Goal: Task Accomplishment & Management: Manage account settings

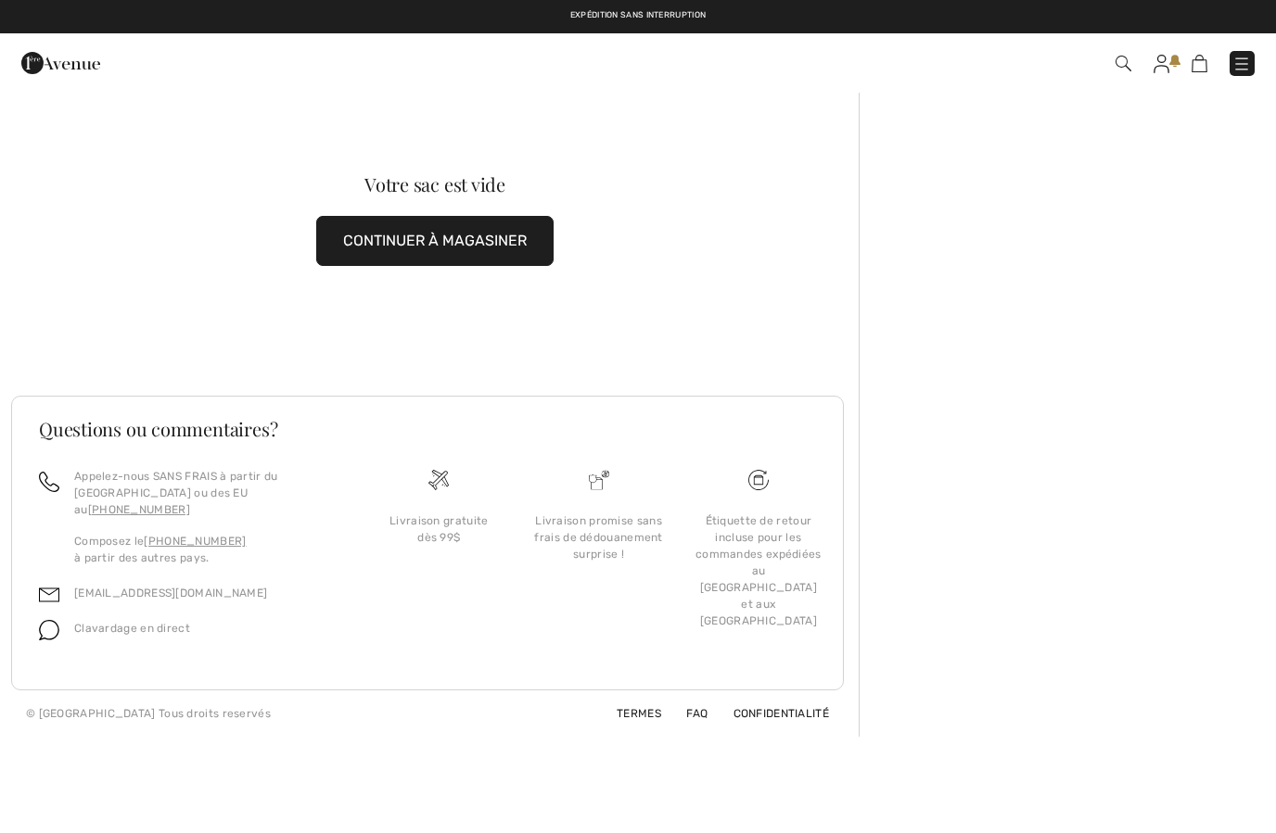
click at [1161, 69] on img at bounding box center [1161, 64] width 16 height 19
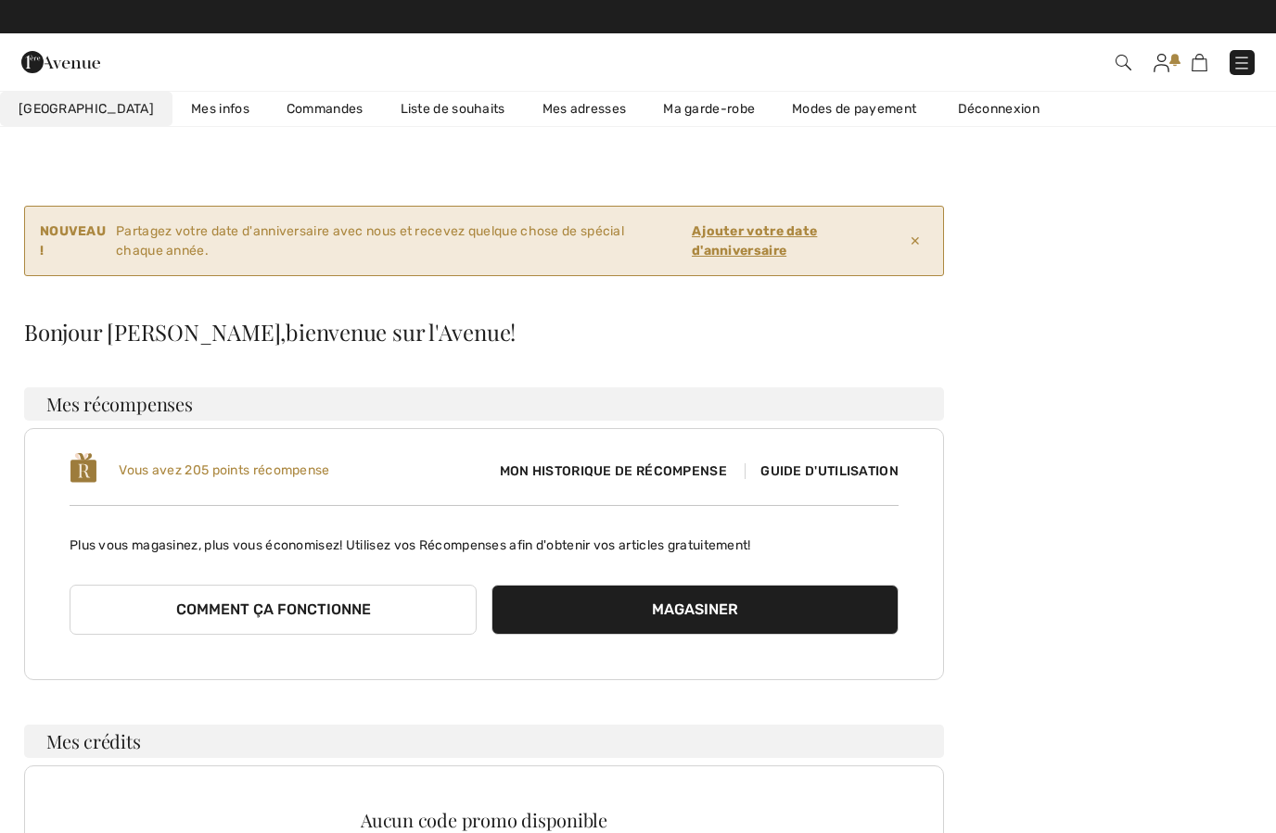
click at [777, 250] on ins "Ajouter votre date d'anniversaire" at bounding box center [754, 240] width 125 height 35
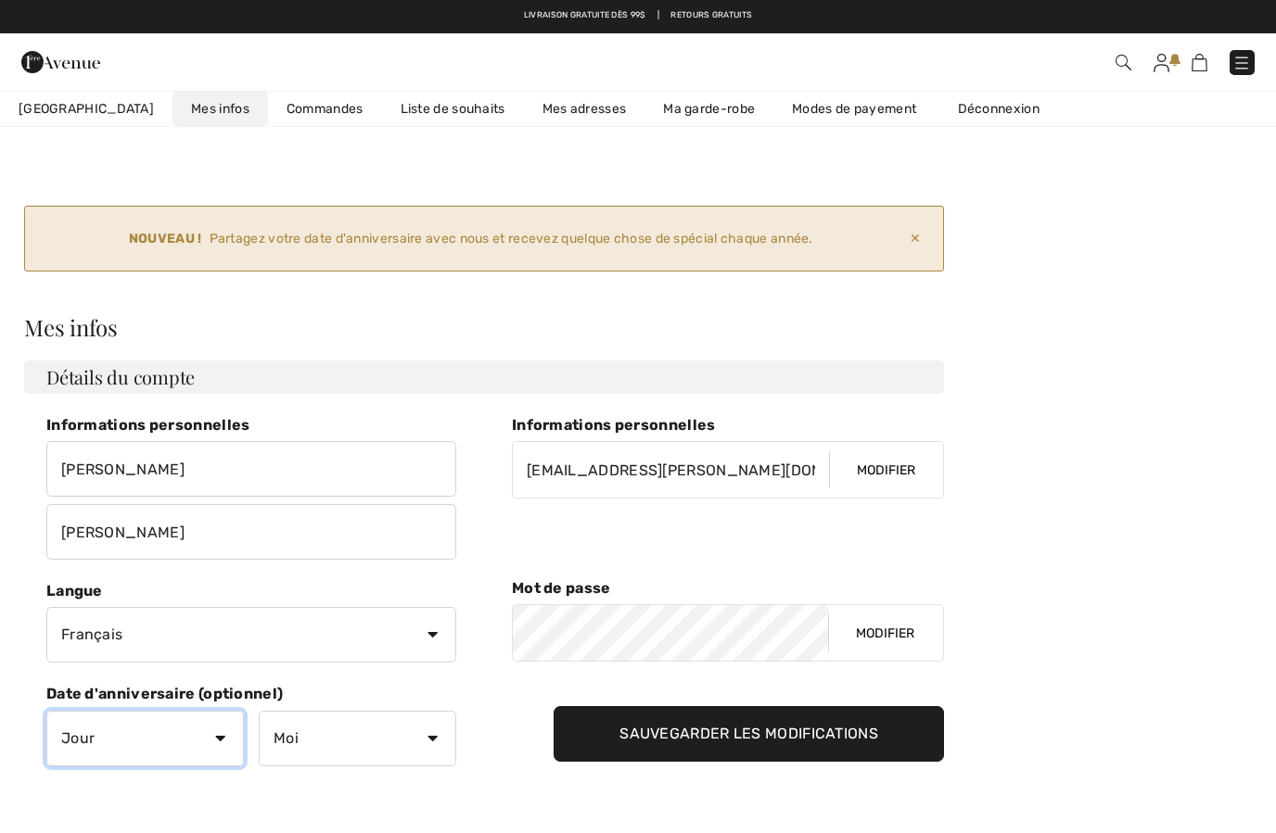
click at [211, 754] on select "Jour 1 2 3 4 5 6 7 8 9 10 11 12 13 14 15 16 17 18 19 20 21 22 23 24 25 26 27 28…" at bounding box center [144, 739] width 197 height 56
select select "27"
click at [424, 737] on select "Moi Janvier Février Mars Avril Mai Juin Juillet Aout Septembre Octobre Novembre…" at bounding box center [357, 739] width 197 height 56
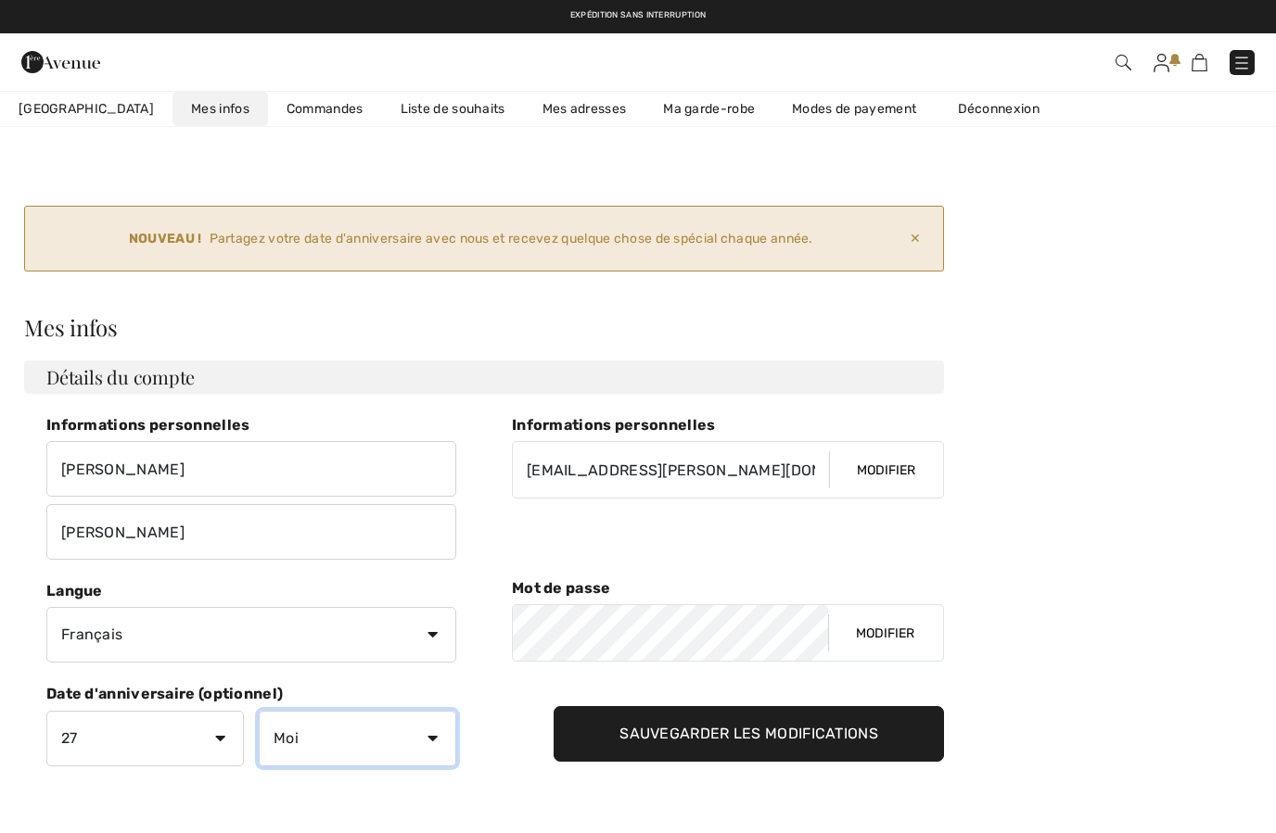
select select "11"
click at [785, 742] on input "Sauvegarder les modifications" at bounding box center [748, 734] width 390 height 56
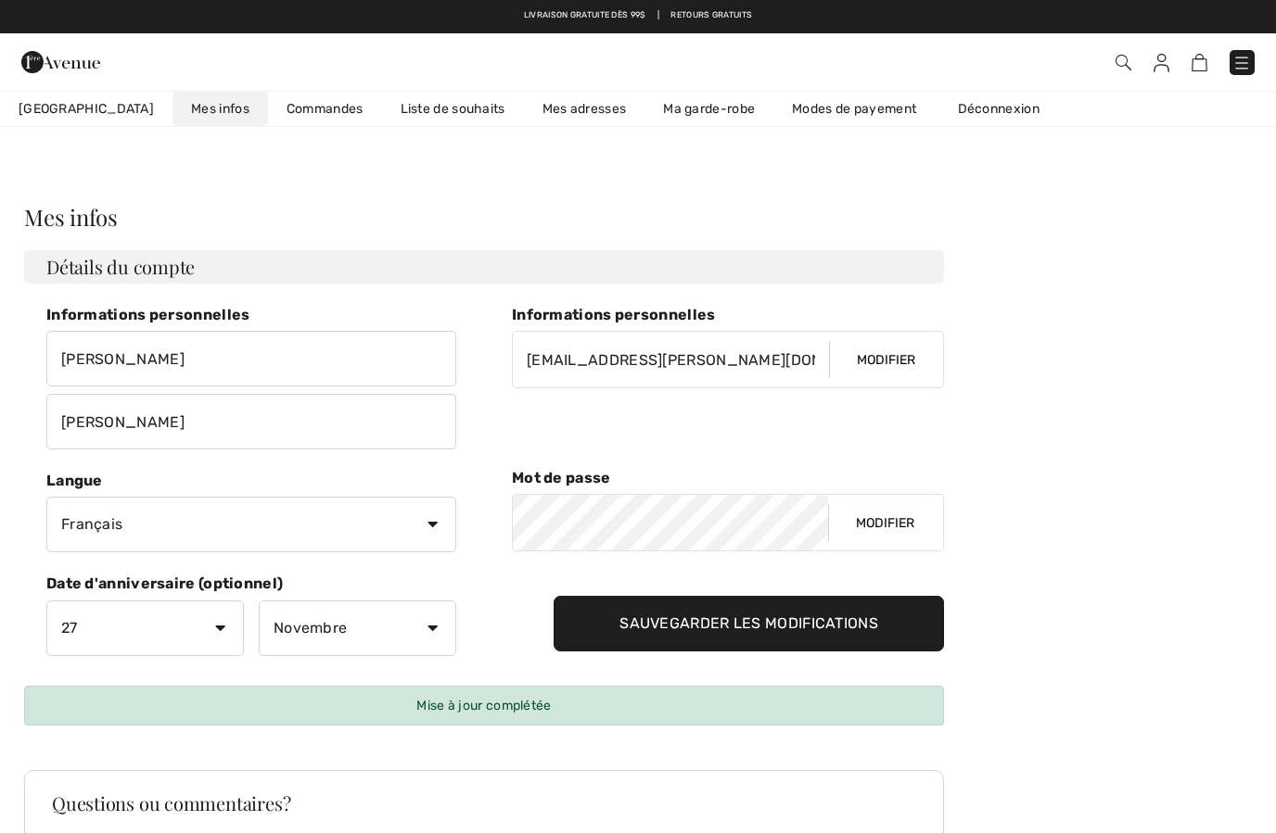
click at [283, 116] on link "Commandes" at bounding box center [325, 109] width 114 height 34
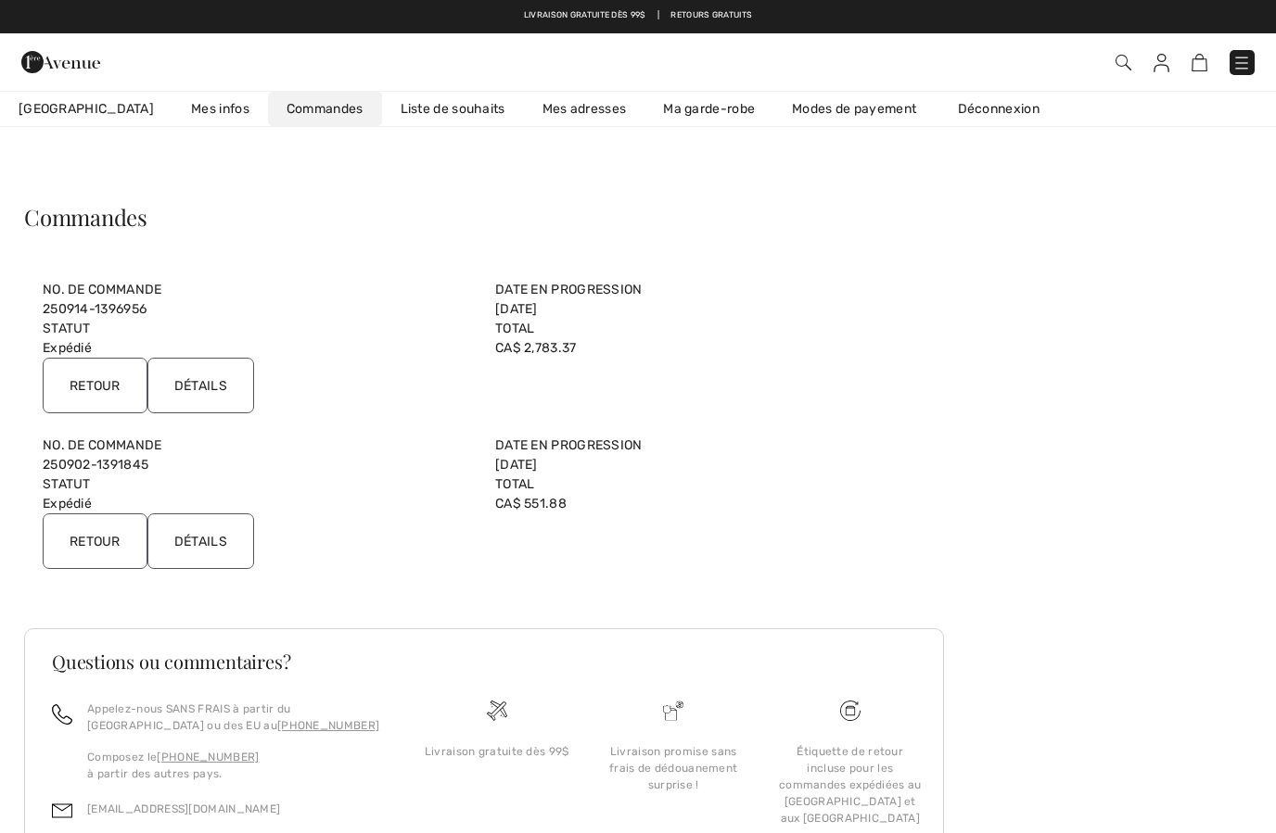
click at [112, 541] on input "Retour" at bounding box center [95, 542] width 105 height 56
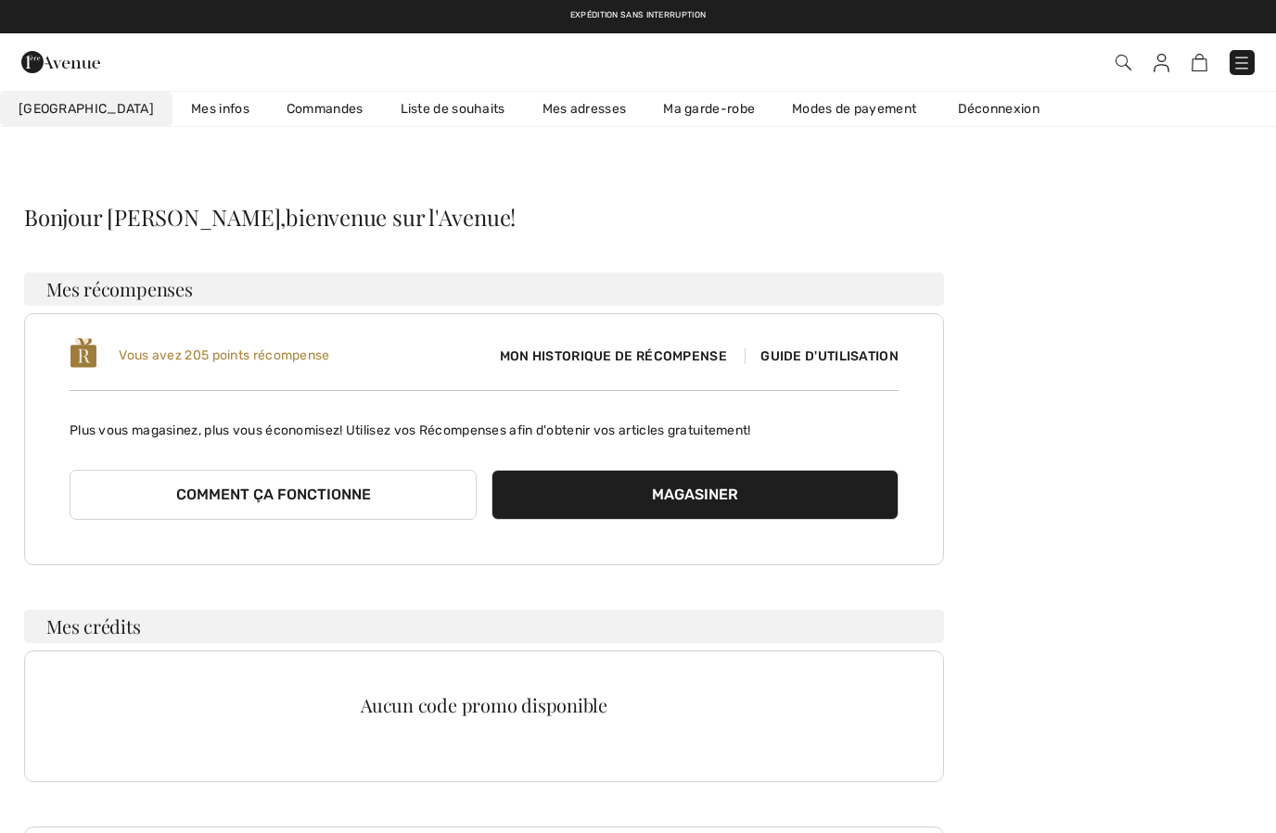
click at [268, 115] on link "Commandes" at bounding box center [325, 109] width 114 height 34
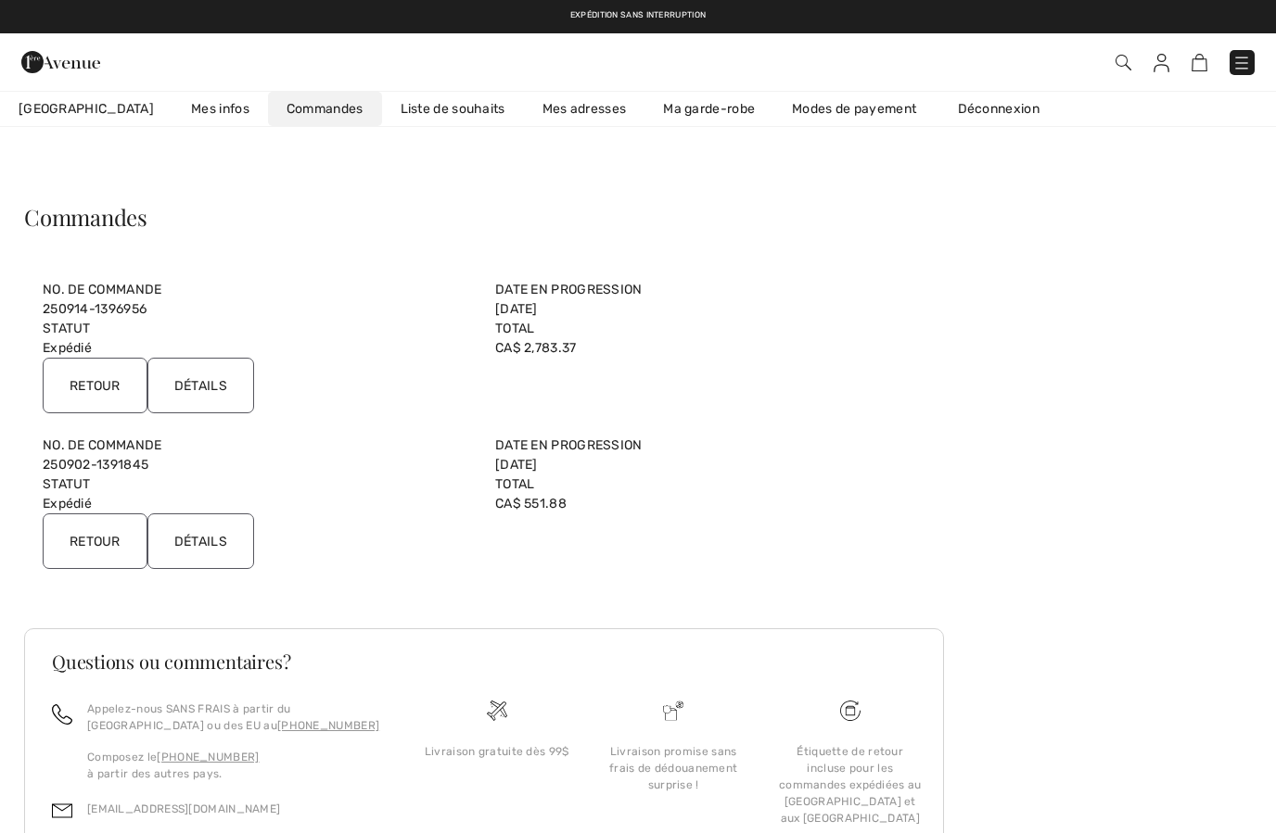
click at [109, 383] on input "Retour" at bounding box center [95, 386] width 105 height 56
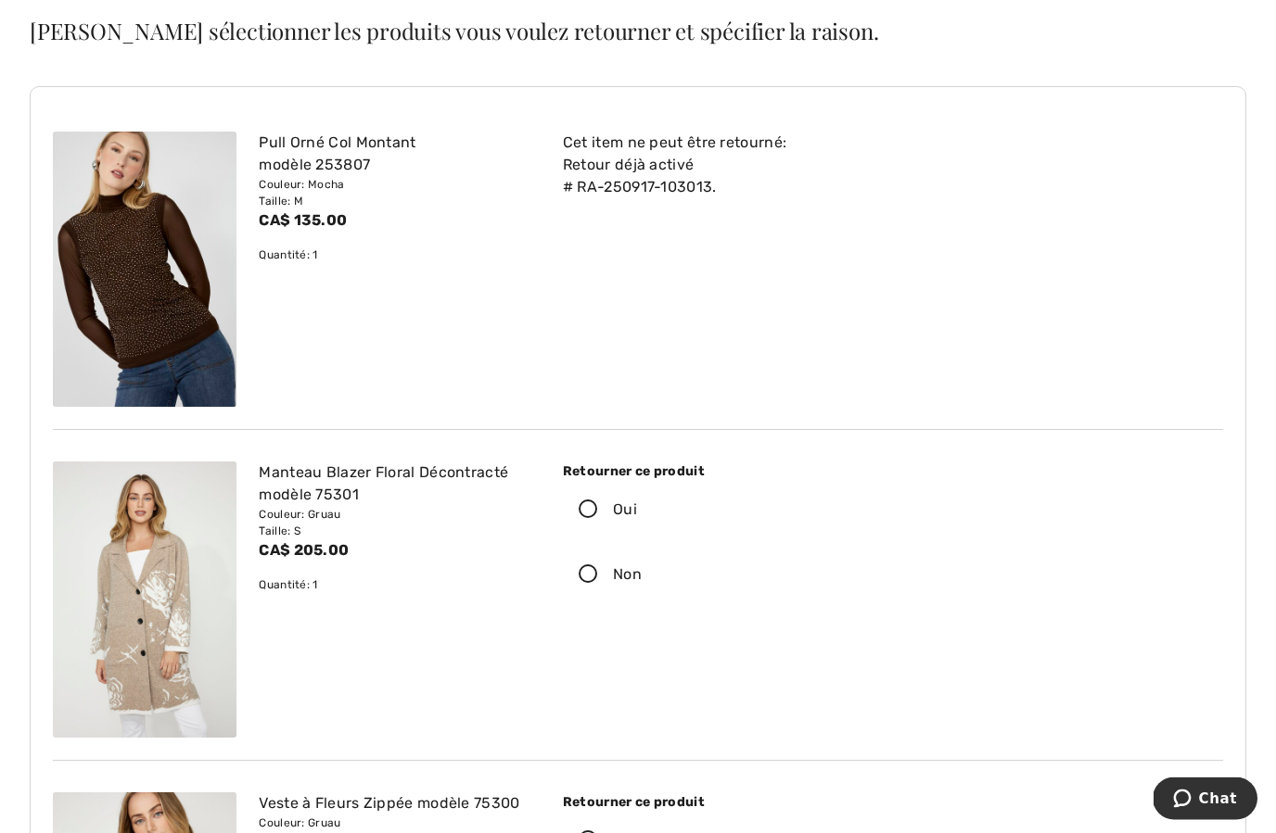
click at [591, 509] on icon at bounding box center [588, 511] width 49 height 19
click at [637, 509] on input "Oui" at bounding box center [643, 511] width 12 height 56
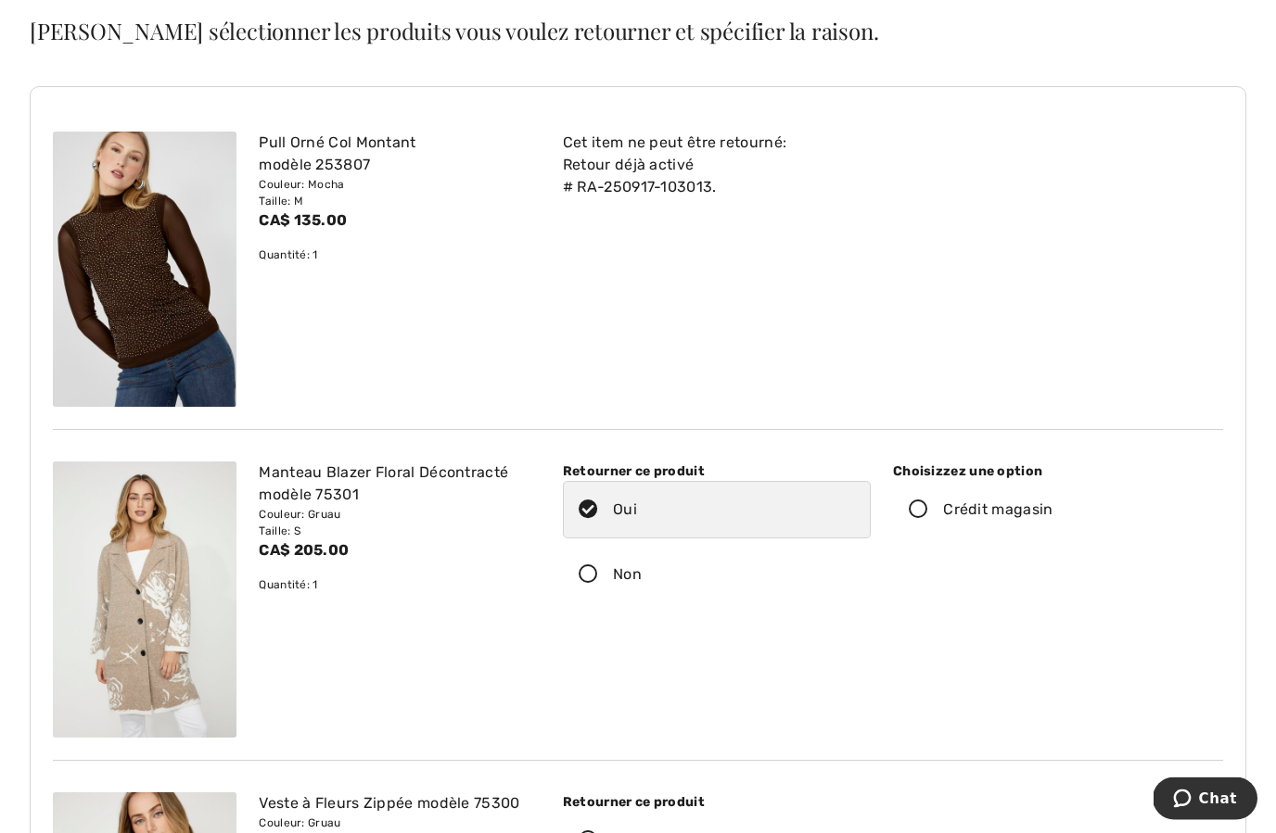
scroll to position [116, 0]
click at [922, 575] on icon at bounding box center [918, 575] width 49 height 19
click at [1062, 575] on input "Remboursement" at bounding box center [1068, 575] width 12 height 56
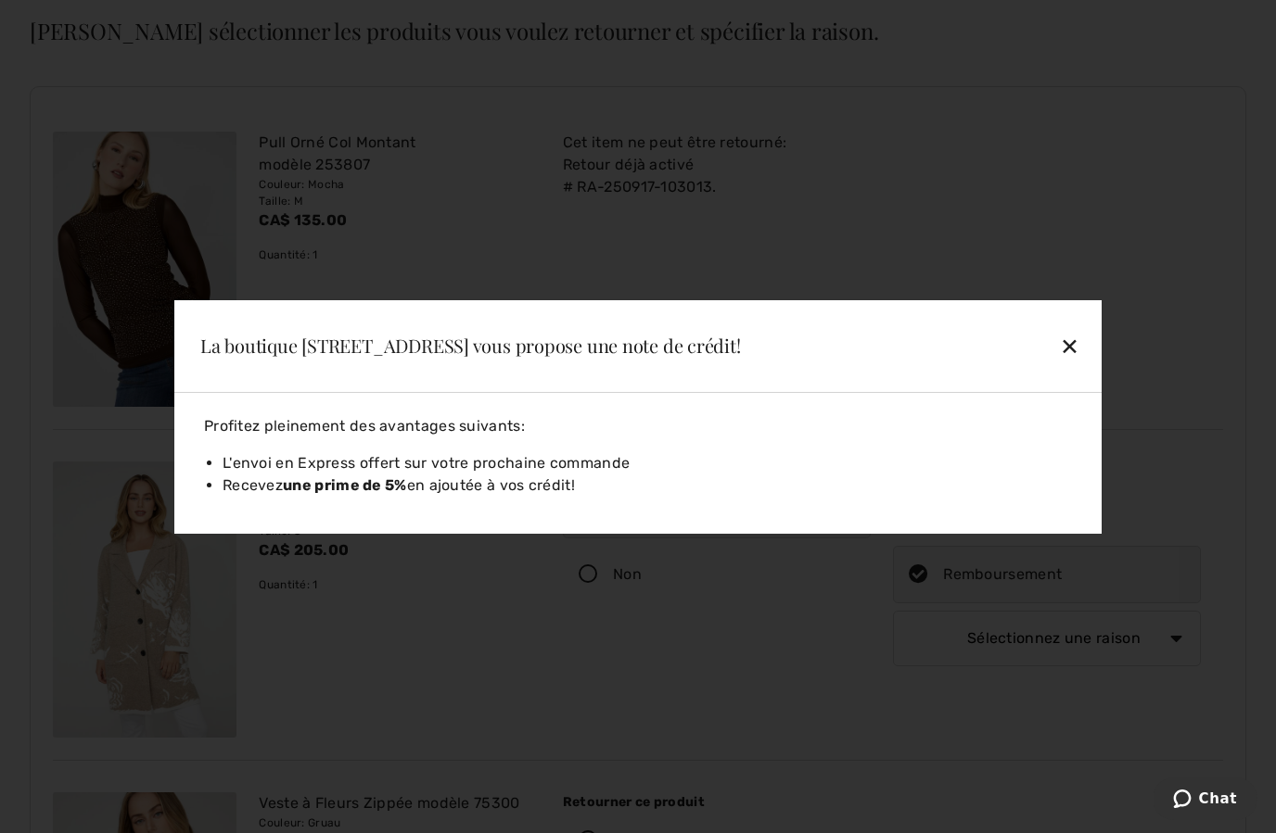
click at [1076, 365] on div "✕" at bounding box center [979, 345] width 213 height 39
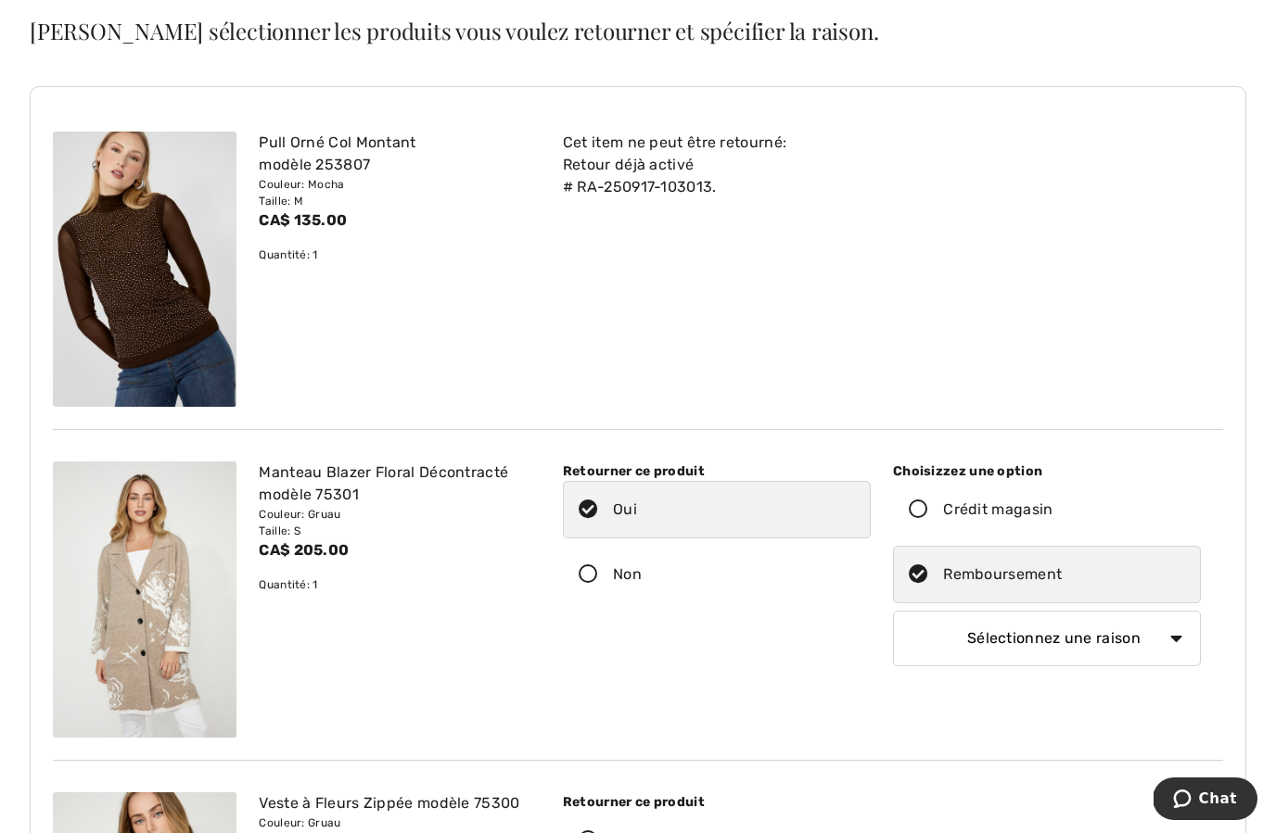
click at [1147, 642] on select "Sélectionnez une raison Mauvaise taille/article reçu Ma commande est arrivée tr…" at bounding box center [1047, 639] width 308 height 56
select select "4"
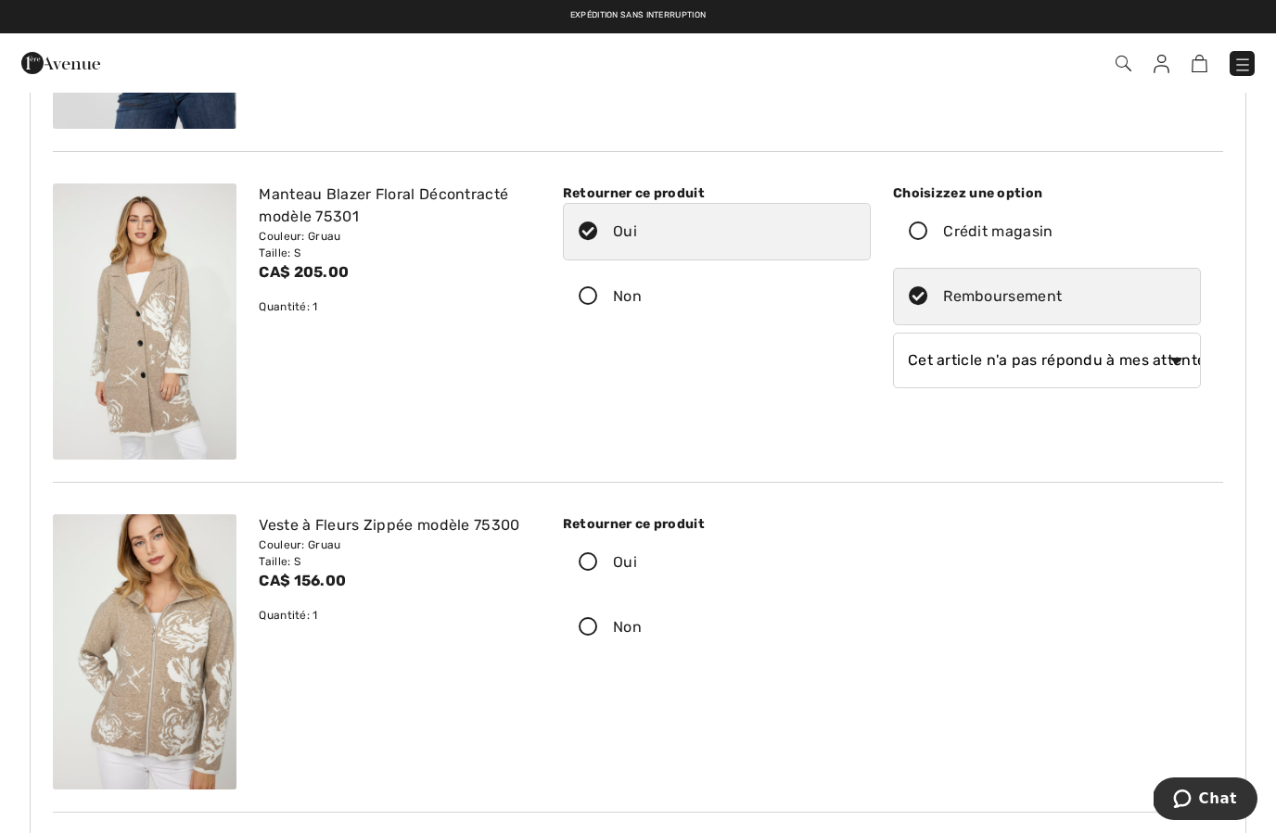
scroll to position [375, 0]
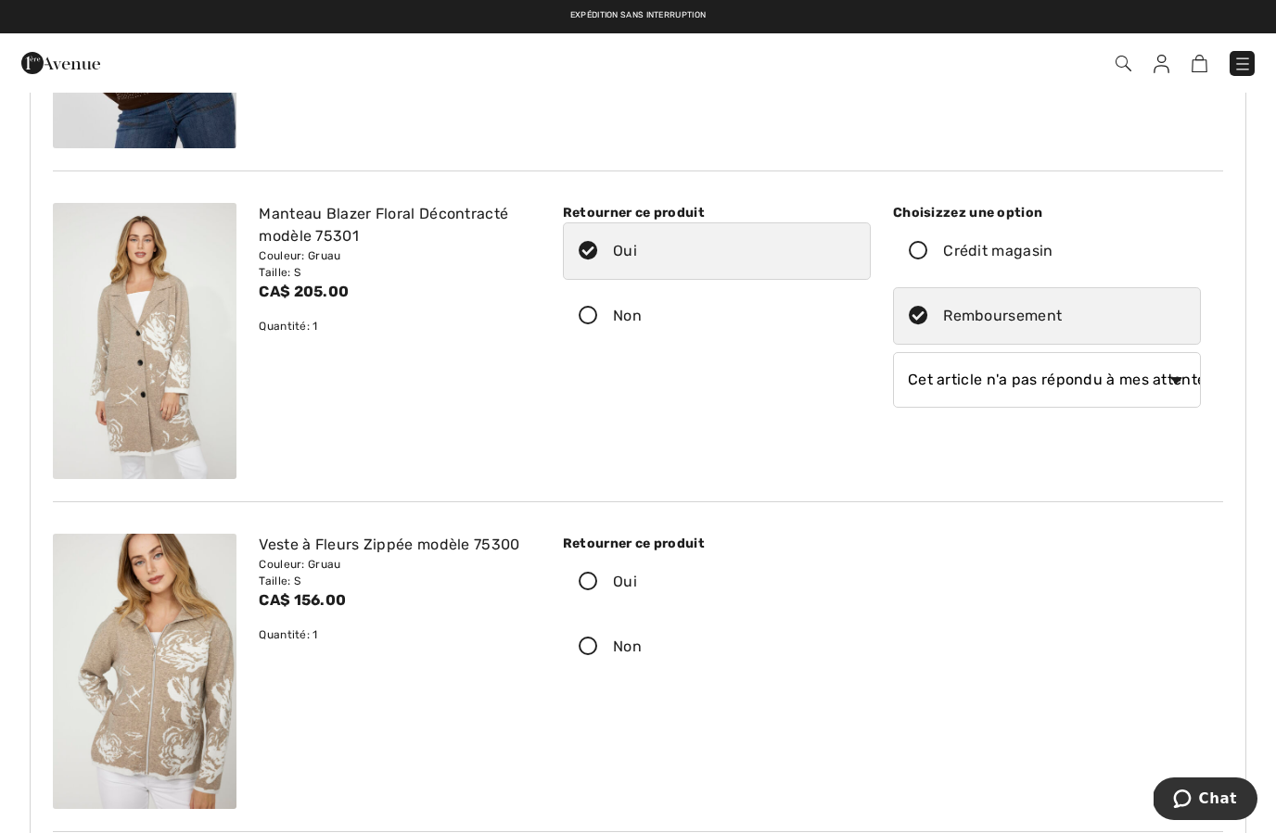
click at [936, 332] on label "Remboursement" at bounding box center [1047, 315] width 308 height 57
click at [1062, 332] on input "Remboursement" at bounding box center [1068, 316] width 12 height 56
click at [920, 334] on label "Remboursement" at bounding box center [1047, 315] width 308 height 57
click at [1062, 334] on input "Remboursement" at bounding box center [1068, 316] width 12 height 56
click at [925, 324] on icon at bounding box center [918, 316] width 49 height 19
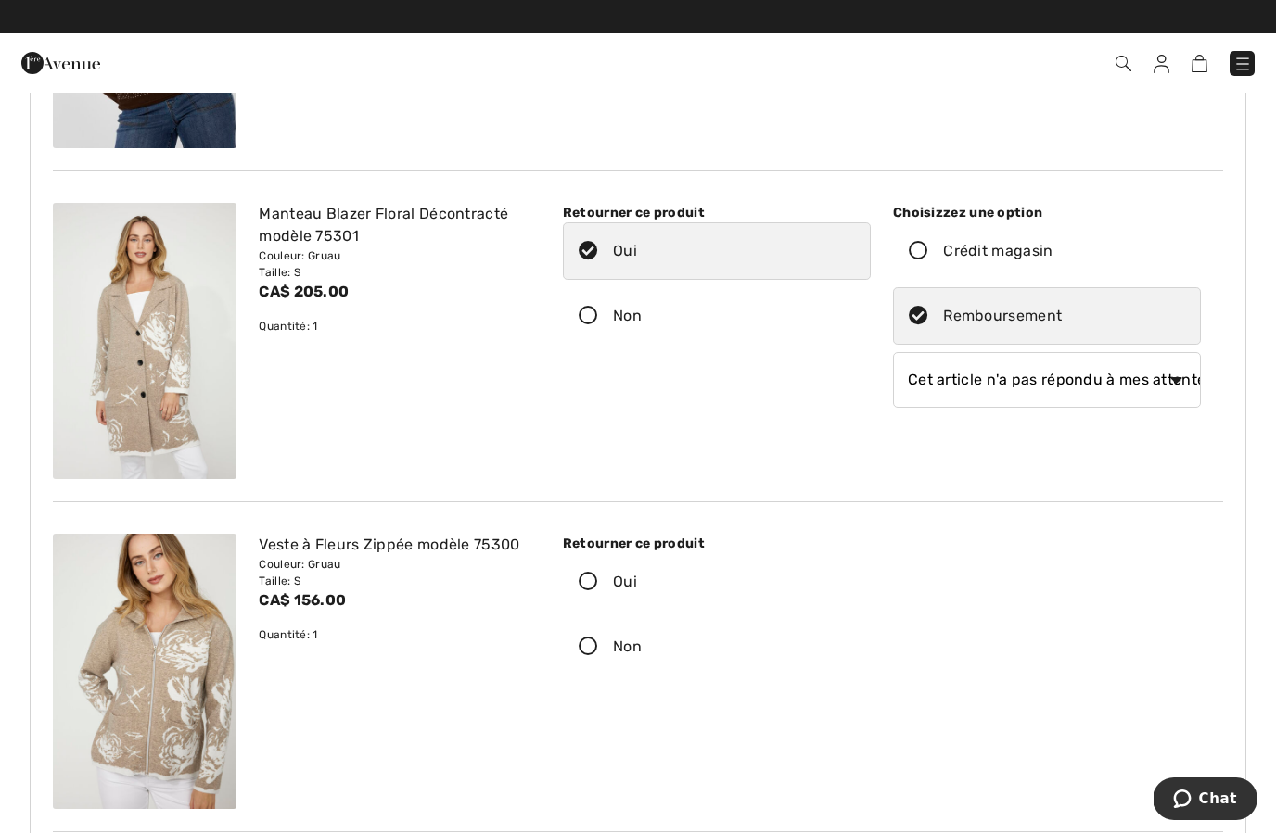
click at [1062, 324] on input "Remboursement" at bounding box center [1068, 316] width 12 height 56
click at [580, 261] on icon at bounding box center [588, 251] width 49 height 19
click at [637, 261] on input "Oui" at bounding box center [643, 251] width 12 height 56
click at [590, 267] on label "Oui" at bounding box center [717, 251] width 308 height 57
click at [637, 267] on input "Oui" at bounding box center [643, 251] width 12 height 56
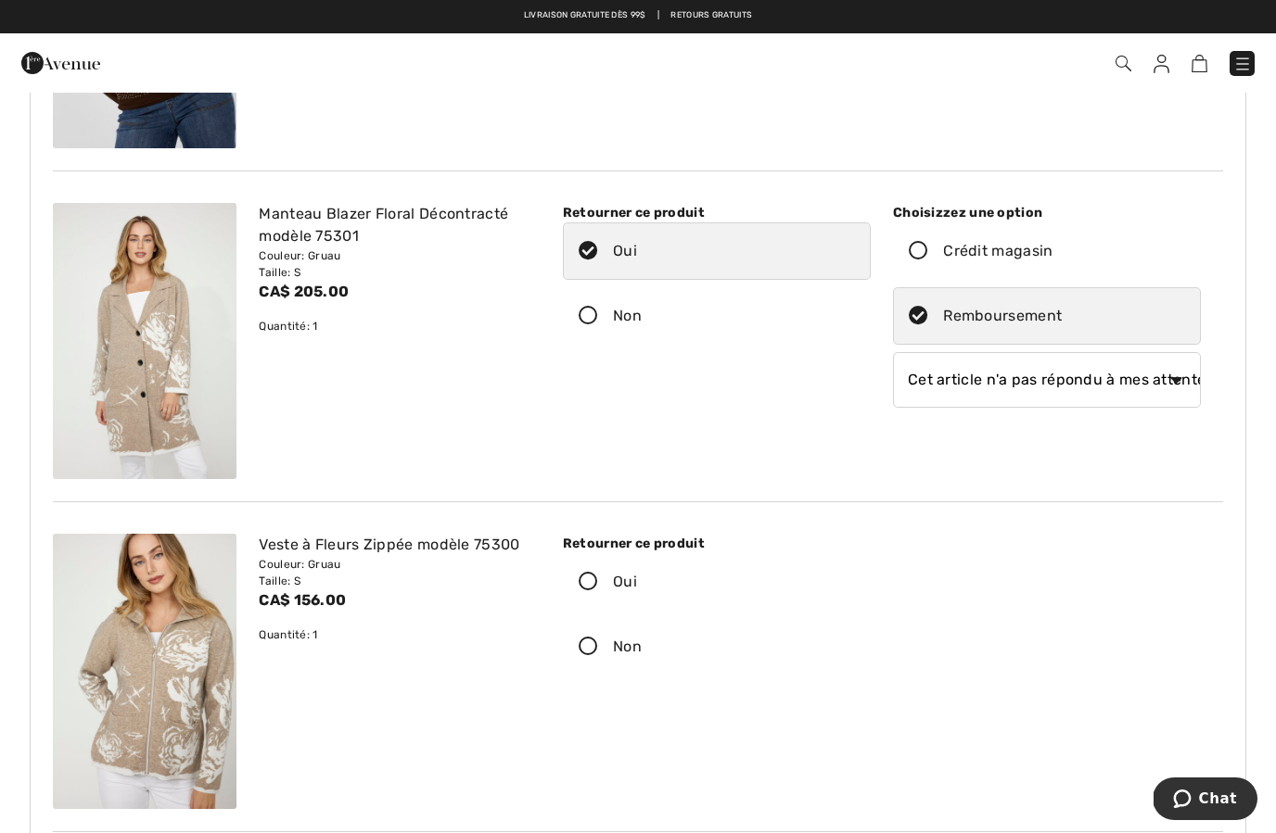
click at [605, 333] on label "Non" at bounding box center [717, 315] width 308 height 57
click at [642, 333] on input "Non" at bounding box center [648, 316] width 12 height 56
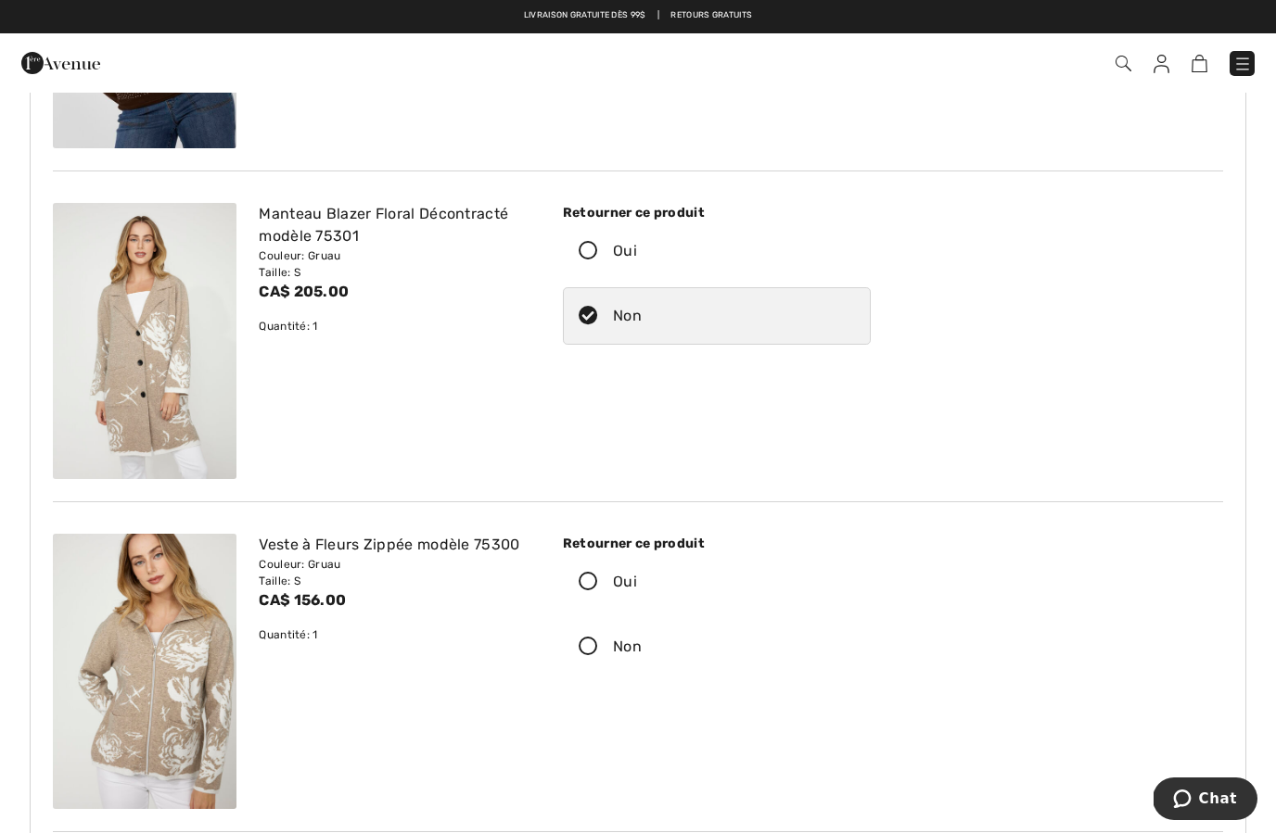
click at [833, 427] on div "Retourner ce produit Oui Non Choisizzez une option" at bounding box center [881, 340] width 682 height 275
click at [582, 257] on icon at bounding box center [588, 251] width 49 height 19
click at [637, 257] on input "Oui" at bounding box center [643, 251] width 12 height 56
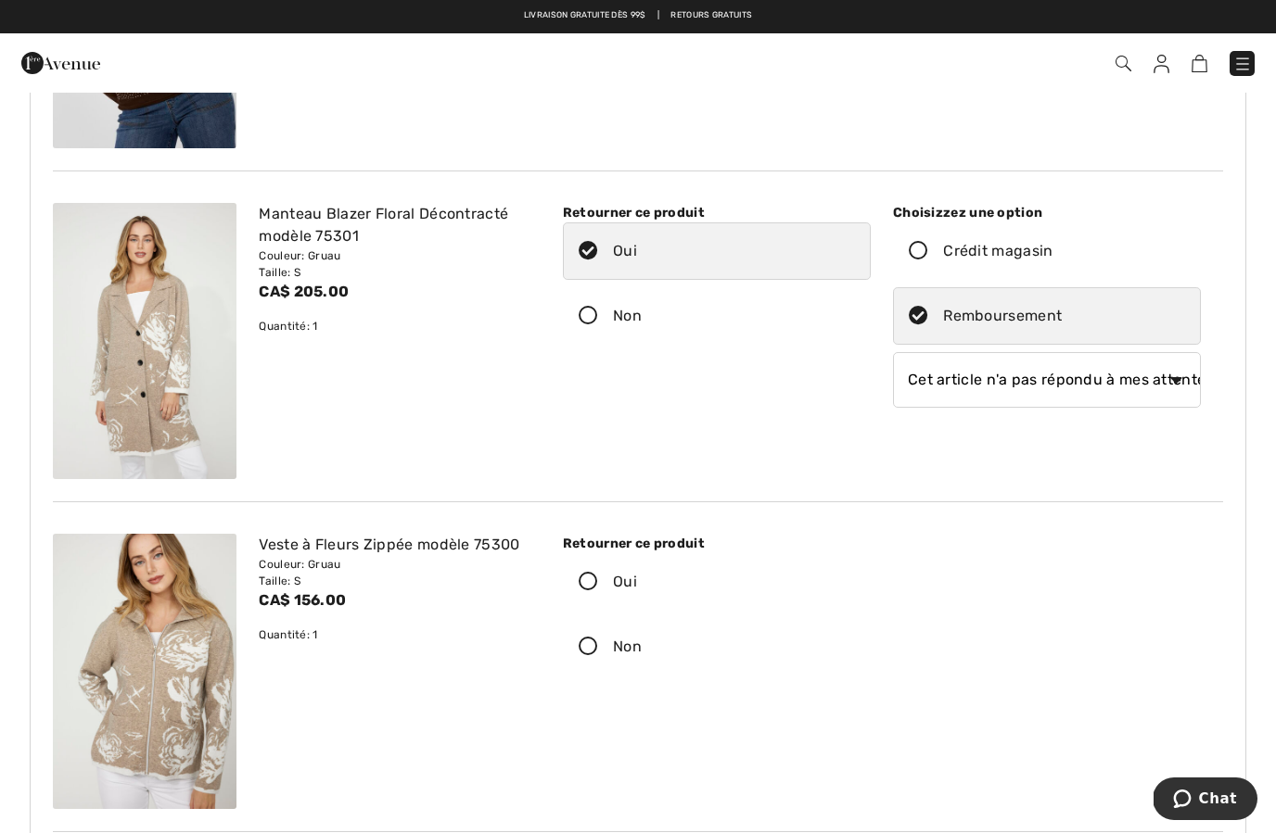
click at [597, 327] on label "Non" at bounding box center [717, 315] width 308 height 57
click at [642, 327] on input "Non" at bounding box center [648, 316] width 12 height 56
radio input "true"
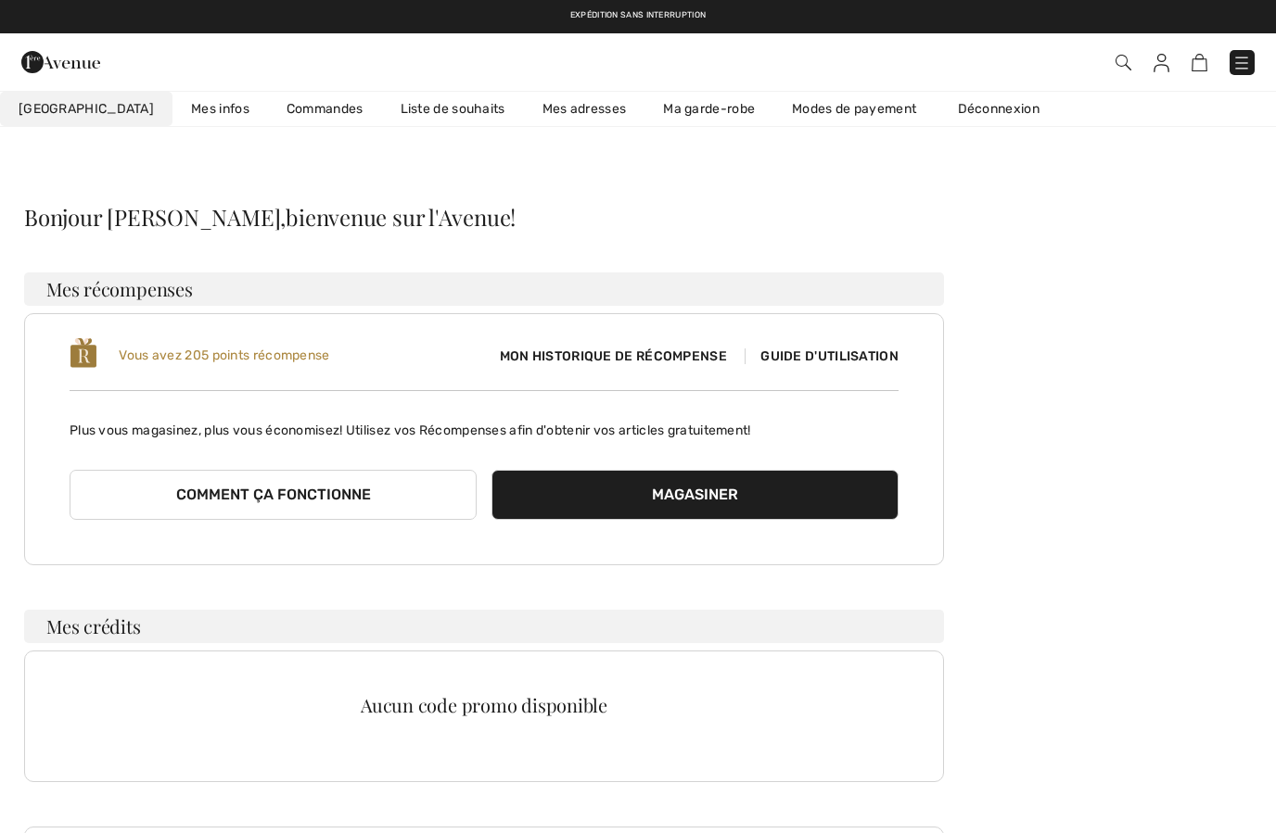
click at [268, 117] on link "Commandes" at bounding box center [325, 109] width 114 height 34
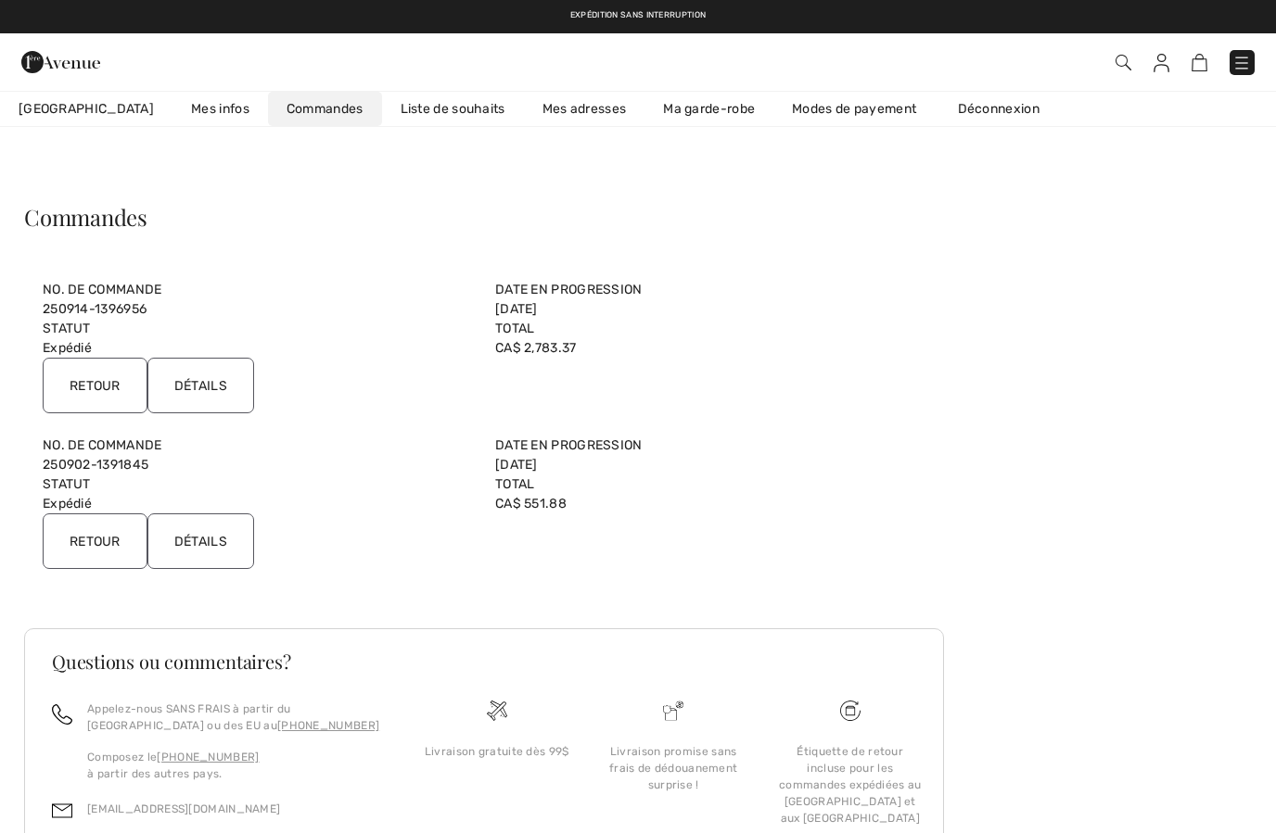
click at [119, 392] on input "Retour" at bounding box center [95, 386] width 105 height 56
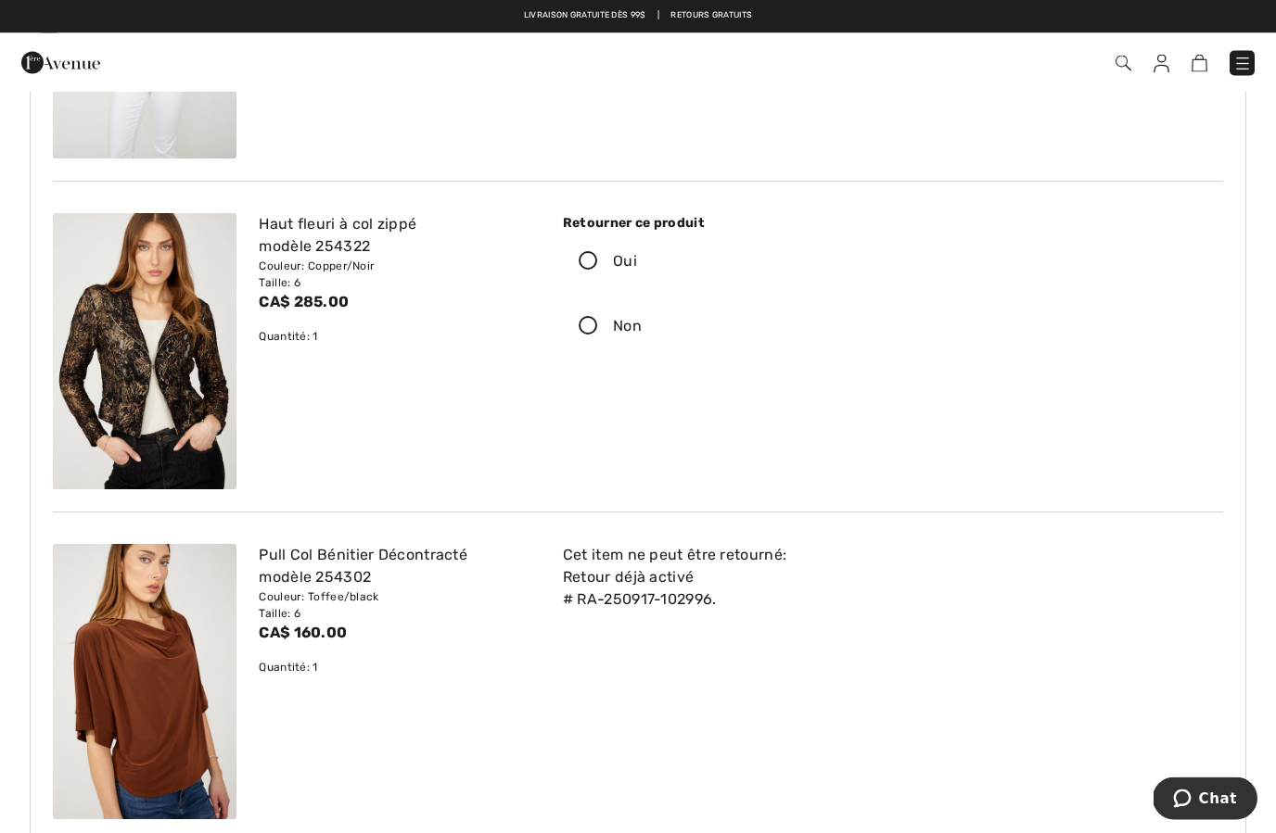
scroll to position [1676, 0]
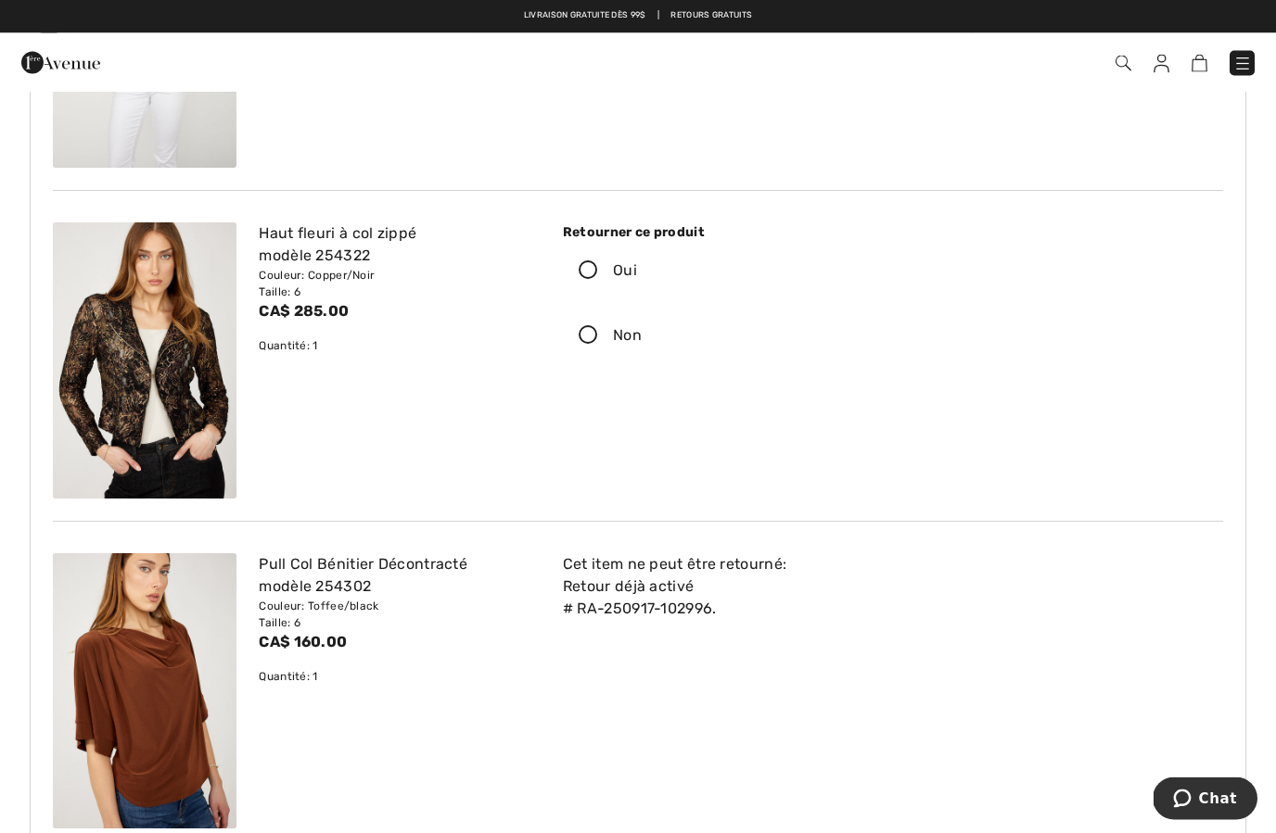
click at [131, 397] on img at bounding box center [145, 360] width 184 height 275
click at [146, 427] on img at bounding box center [145, 360] width 184 height 275
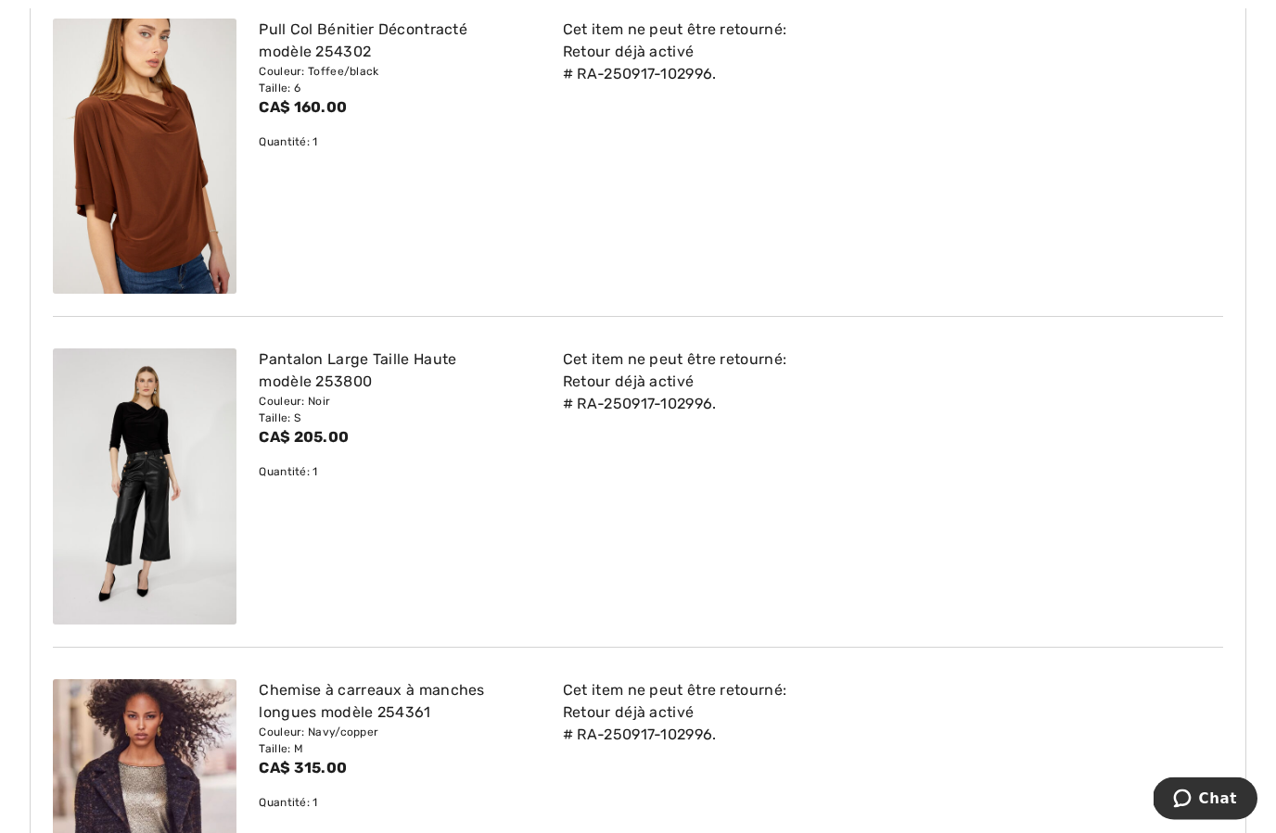
scroll to position [2213, 0]
